Goal: Navigation & Orientation: Find specific page/section

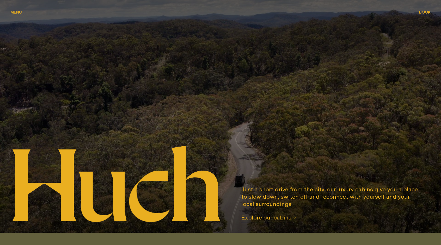
click at [220, 117] on div at bounding box center [220, 116] width 441 height 233
click at [221, 116] on div at bounding box center [220, 116] width 441 height 233
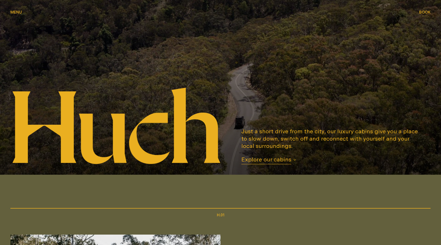
scroll to position [57, 0]
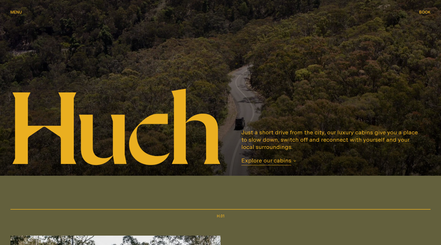
click at [221, 57] on div at bounding box center [220, 59] width 441 height 233
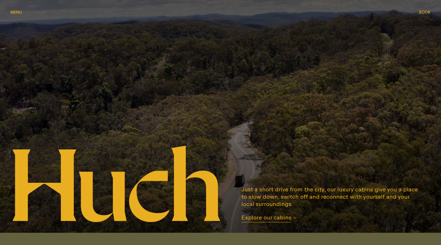
scroll to position [0, 0]
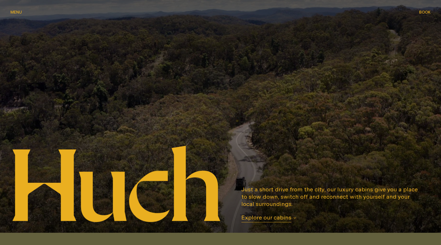
click at [220, 118] on div at bounding box center [220, 116] width 441 height 233
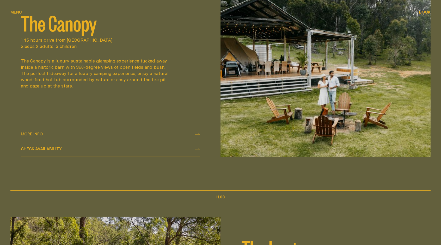
scroll to position [561, 0]
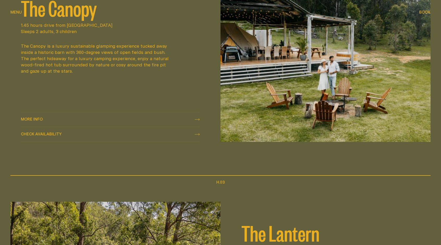
click at [195, 135] on icon "check availability" at bounding box center [197, 135] width 5 height 2
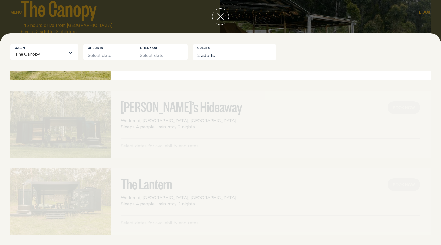
scroll to position [18, 0]
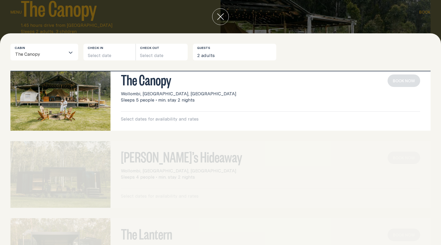
click at [223, 16] on icon "close" at bounding box center [220, 16] width 7 height 7
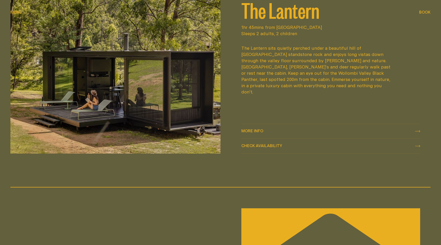
scroll to position [796, 0]
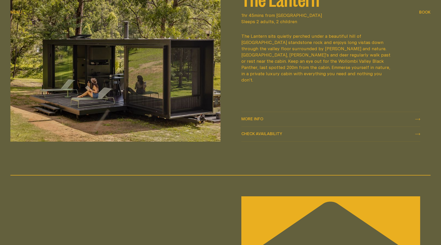
click at [256, 134] on span "Check availability" at bounding box center [262, 134] width 41 height 4
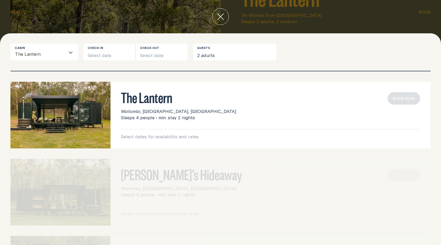
scroll to position [0, 0]
click at [221, 16] on icon "close" at bounding box center [221, 17] width 6 height 6
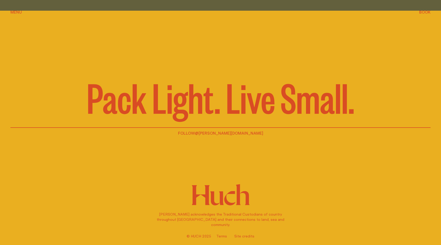
scroll to position [1195, 0]
click at [244, 236] on link "Site credits" at bounding box center [245, 236] width 20 height 5
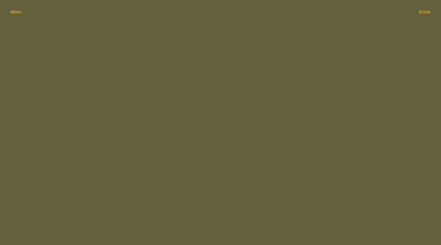
scroll to position [1195, 0]
